Goal: Find contact information: Find contact information

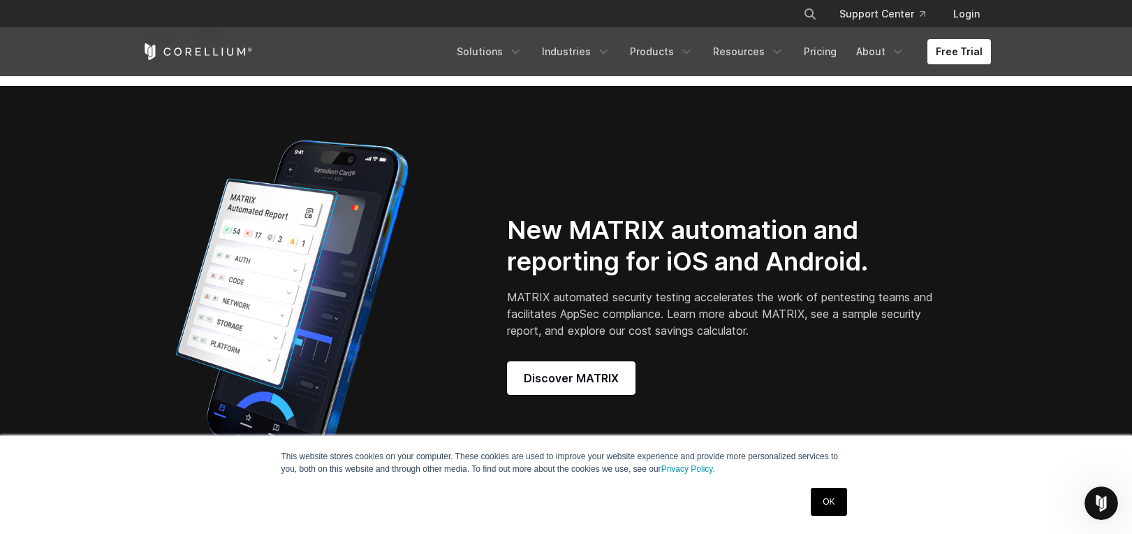
scroll to position [1140, 0]
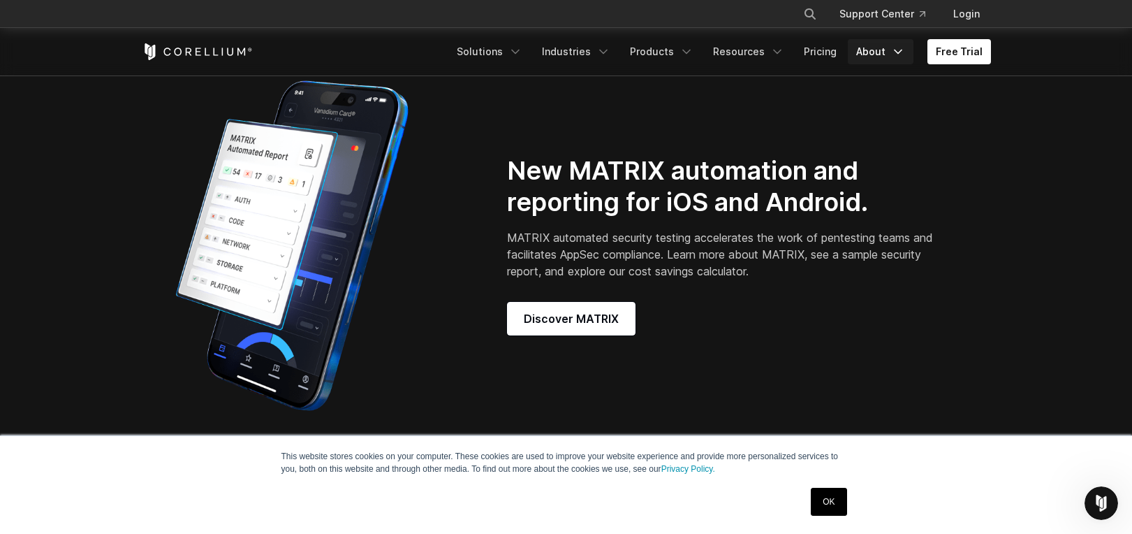
click at [874, 54] on link "About" at bounding box center [881, 51] width 66 height 25
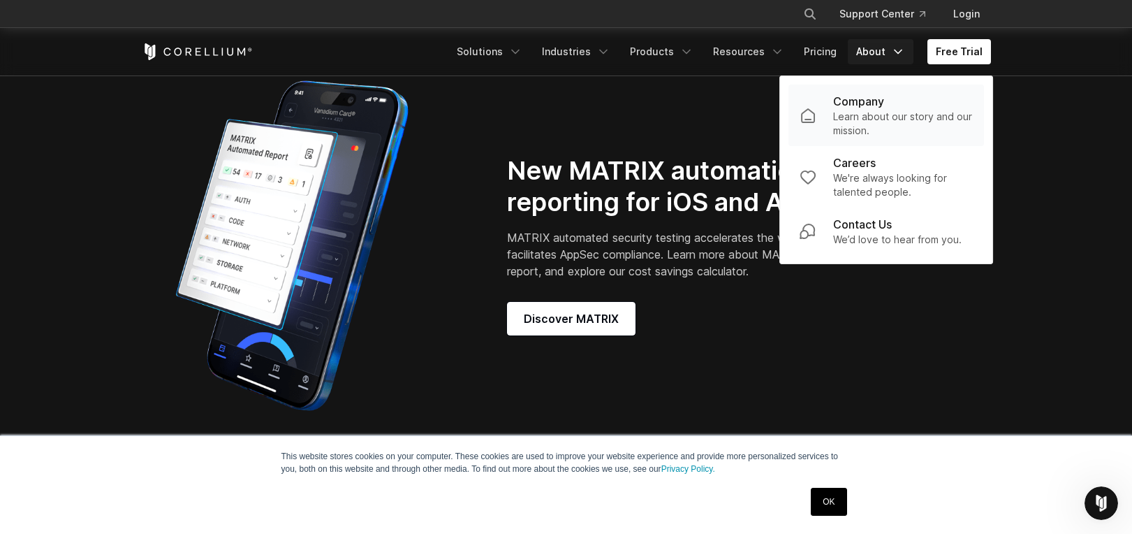
click at [855, 103] on p "Company" at bounding box center [858, 101] width 51 height 17
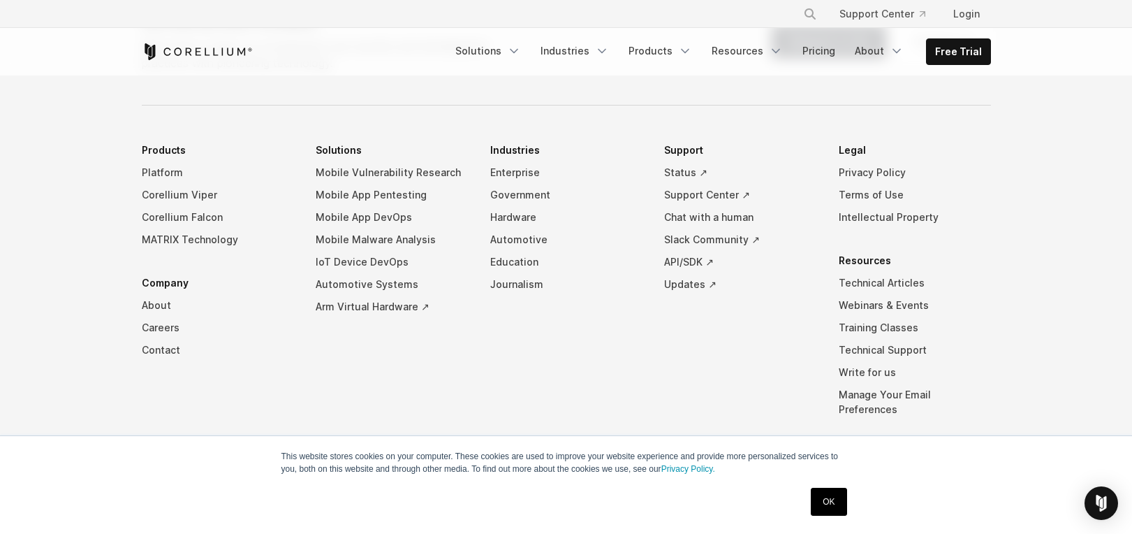
scroll to position [2467, 0]
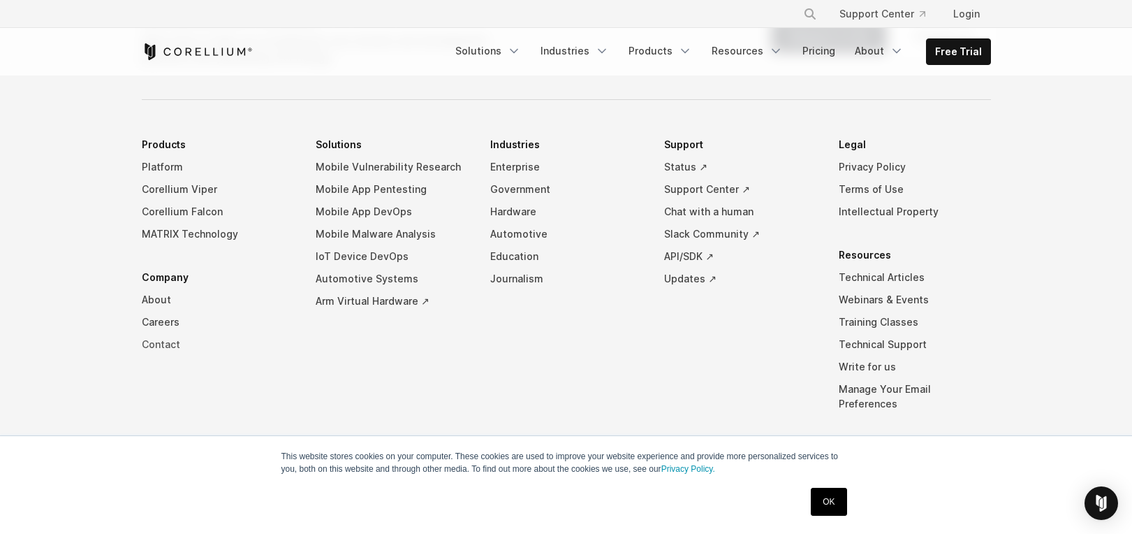
click at [154, 333] on link "Contact" at bounding box center [218, 344] width 152 height 22
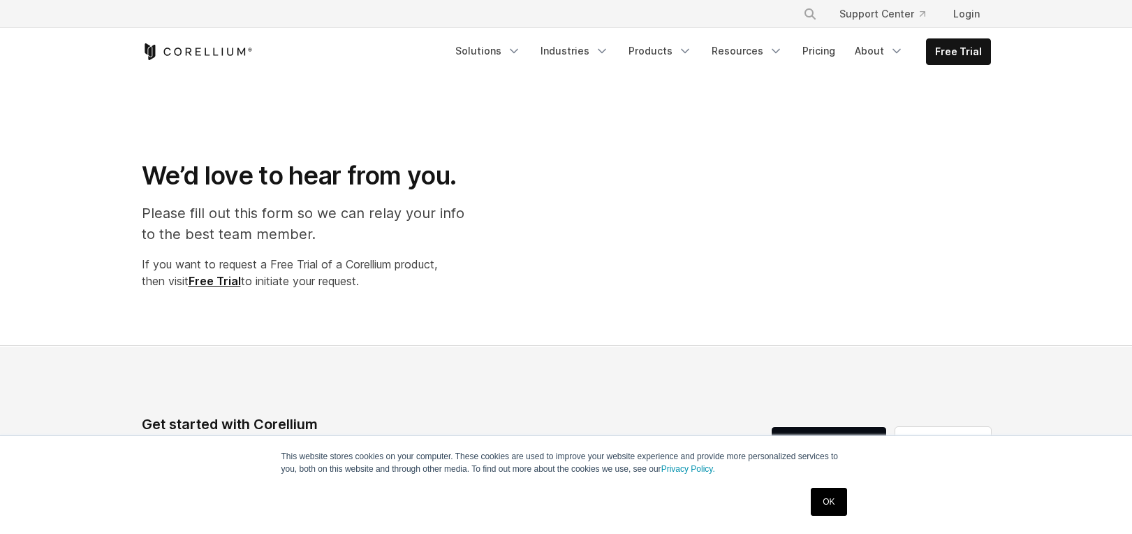
select select "**"
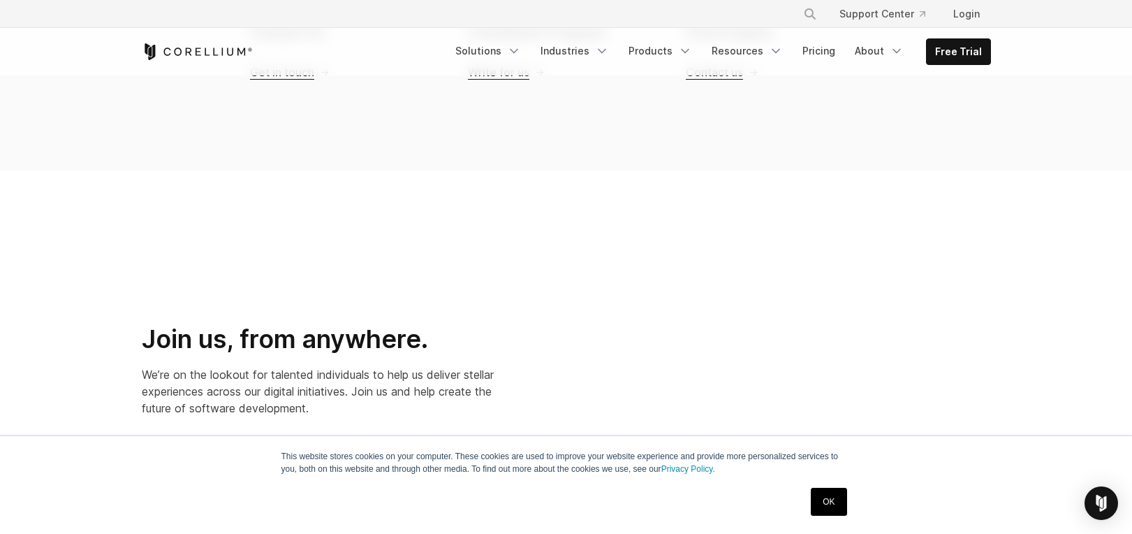
scroll to position [1694, 0]
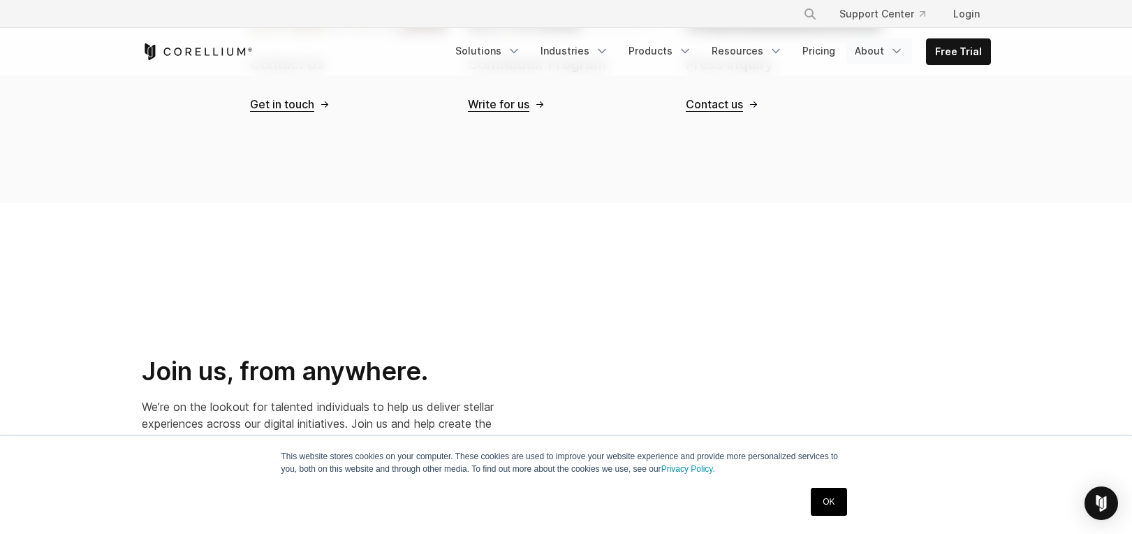
click at [898, 49] on icon "Navigation Menu" at bounding box center [897, 51] width 14 height 14
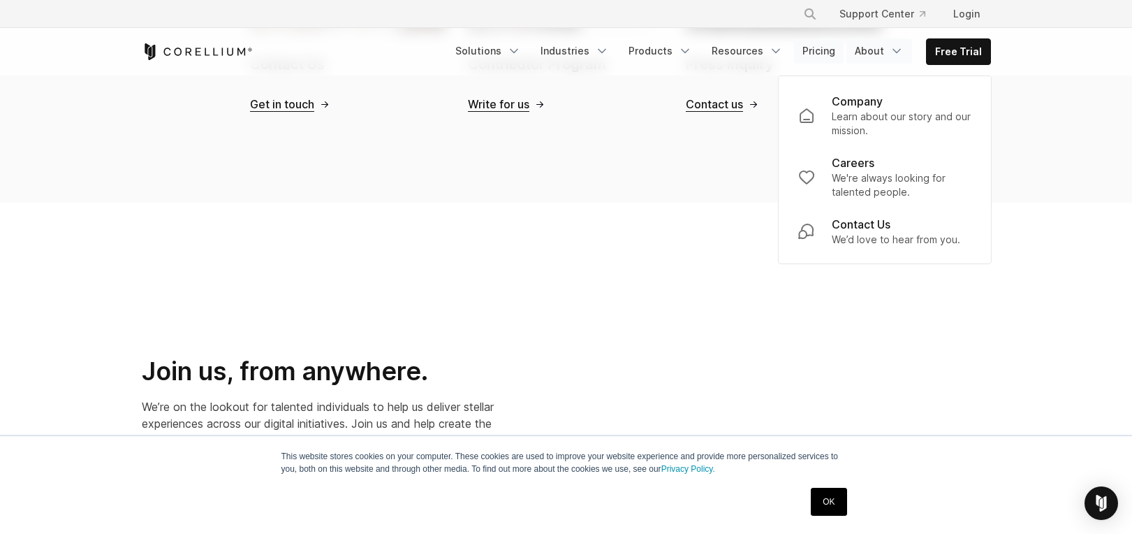
click at [832, 59] on link "Pricing" at bounding box center [819, 50] width 50 height 25
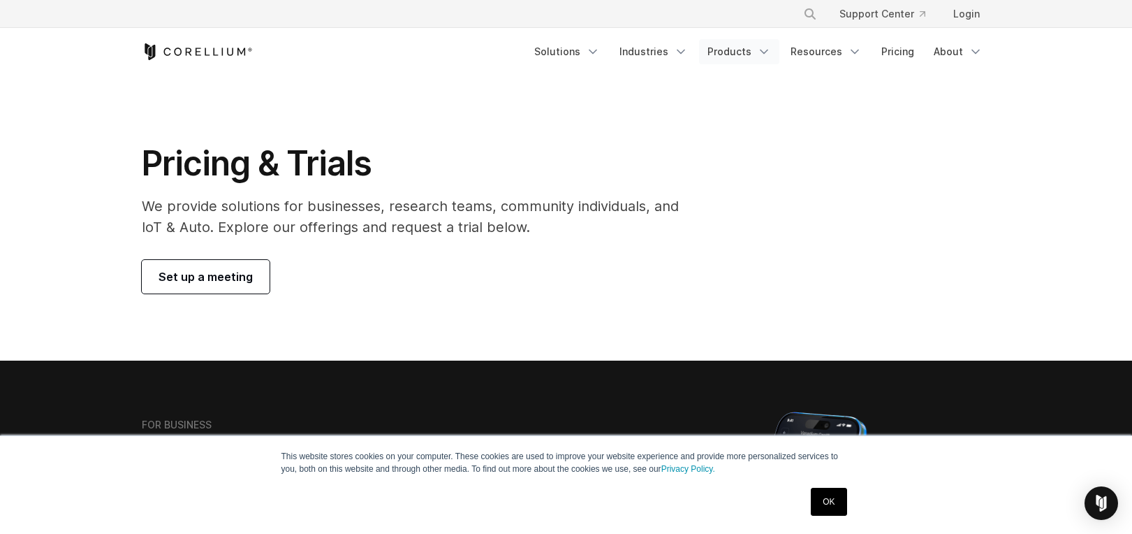
click at [742, 52] on link "Products" at bounding box center [739, 51] width 80 height 25
